Goal: Transaction & Acquisition: Subscribe to service/newsletter

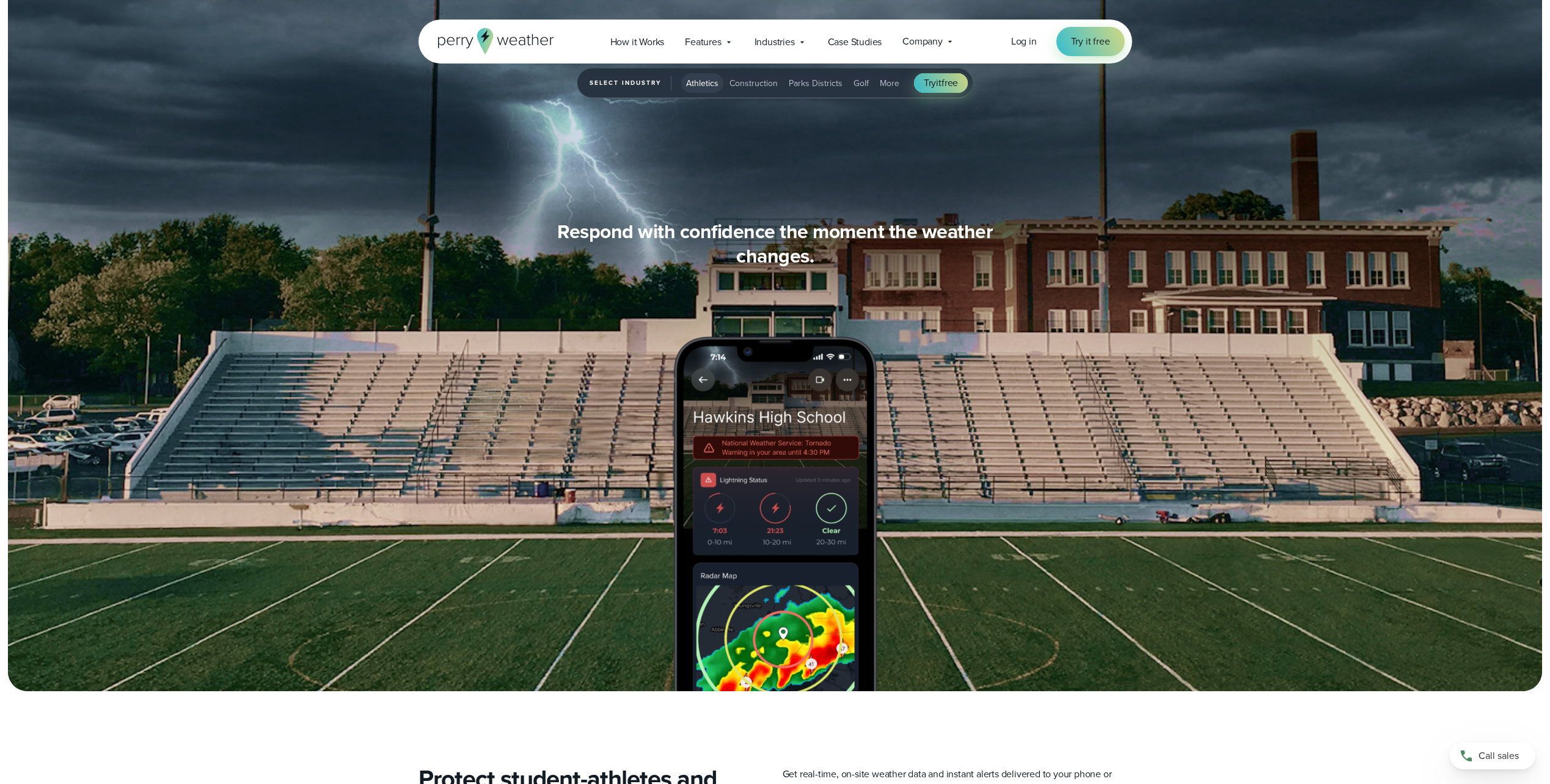
scroll to position [1533, 0]
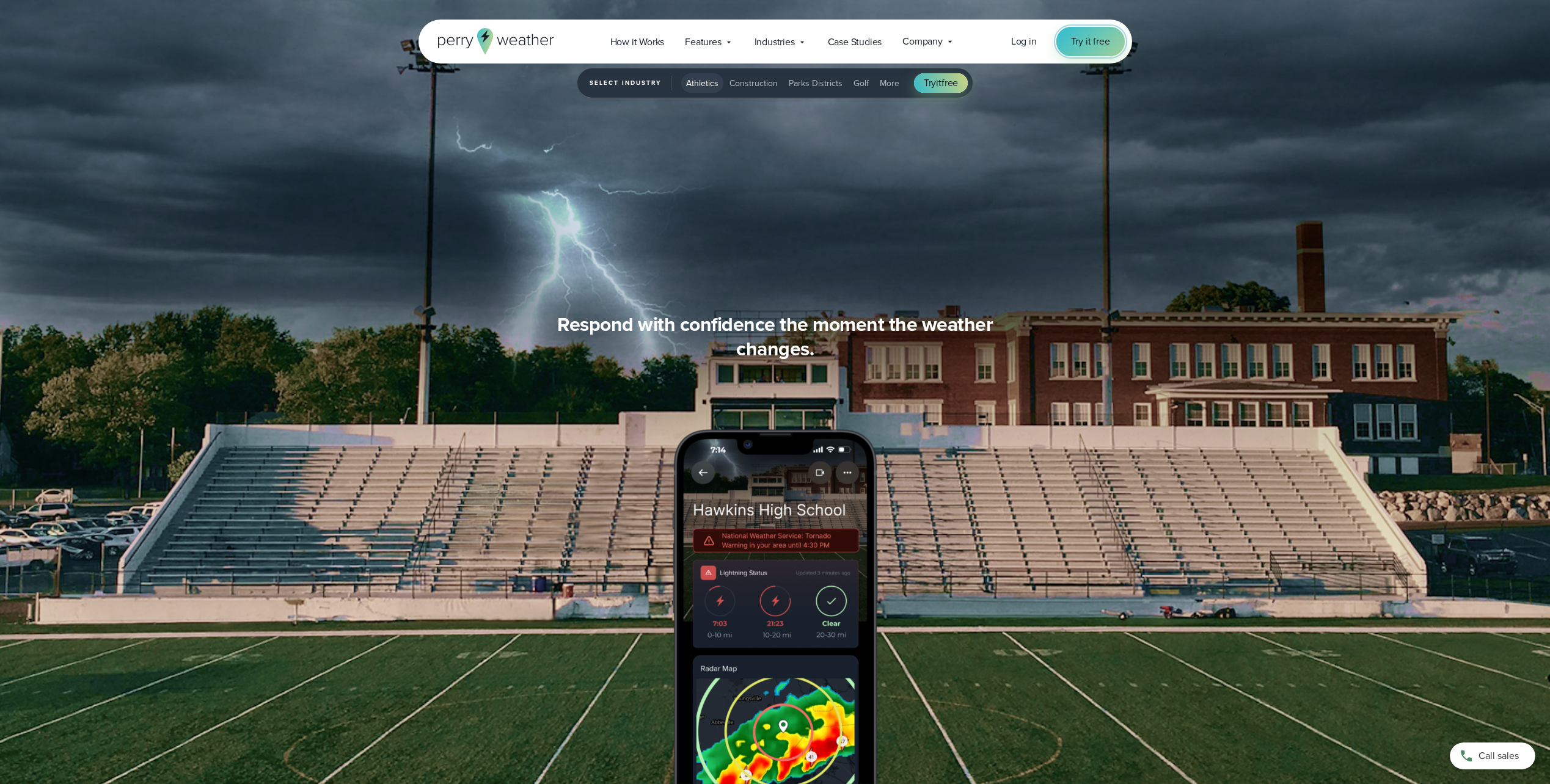
click at [1084, 41] on span "Try it free" at bounding box center [1090, 41] width 39 height 14
